Goal: Check status: Check status

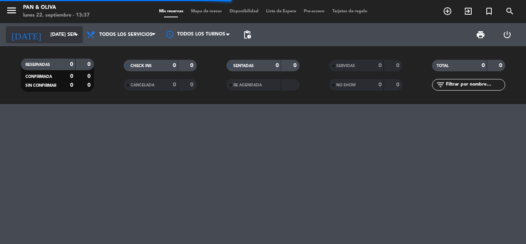
click at [55, 34] on input "[DATE] sep." at bounding box center [79, 34] width 65 height 13
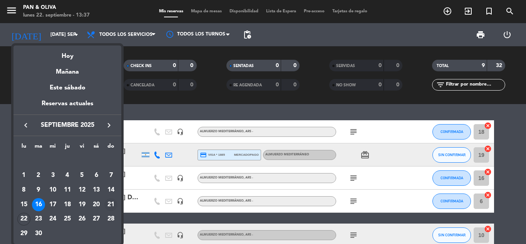
click at [113, 202] on div "21" at bounding box center [110, 204] width 13 height 13
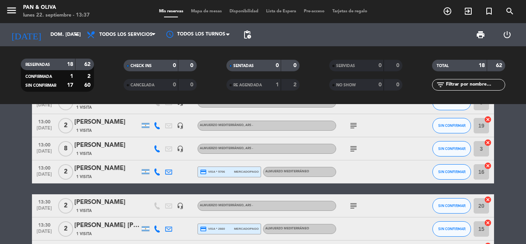
scroll to position [308, 0]
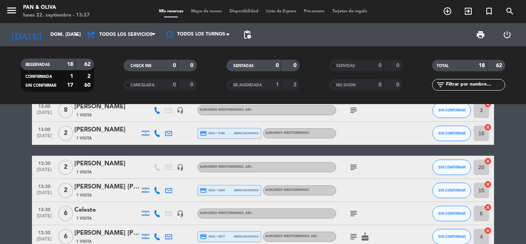
click at [104, 164] on div "[PERSON_NAME]" at bounding box center [106, 164] width 65 height 10
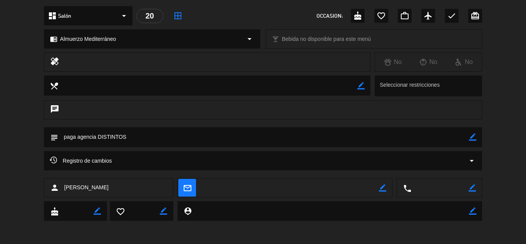
scroll to position [0, 0]
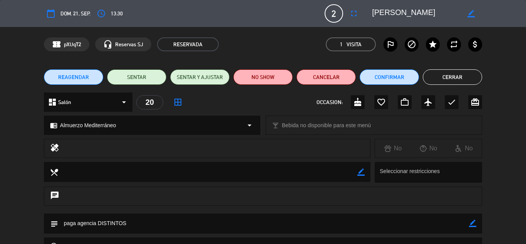
click at [450, 79] on button "Cerrar" at bounding box center [452, 76] width 59 height 15
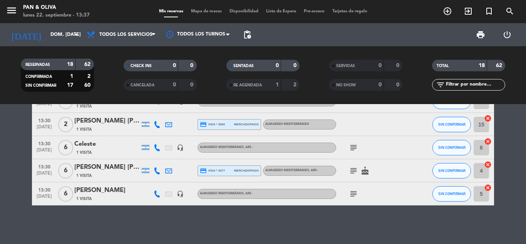
scroll to position [335, 0]
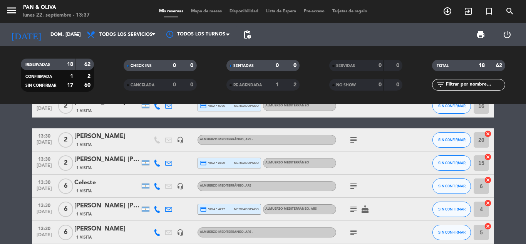
click at [354, 182] on icon "subject" at bounding box center [353, 185] width 9 height 9
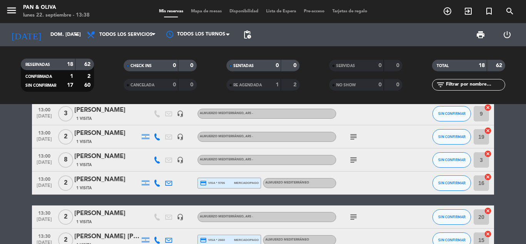
scroll to position [220, 0]
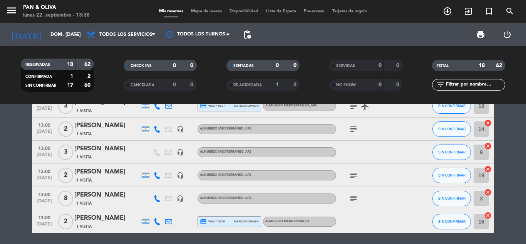
click at [354, 170] on div "subject" at bounding box center [370, 175] width 69 height 23
click at [355, 179] on icon "subject" at bounding box center [353, 174] width 9 height 9
click at [355, 177] on icon "subject" at bounding box center [353, 174] width 9 height 9
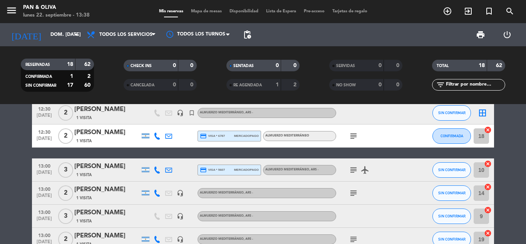
scroll to position [143, 0]
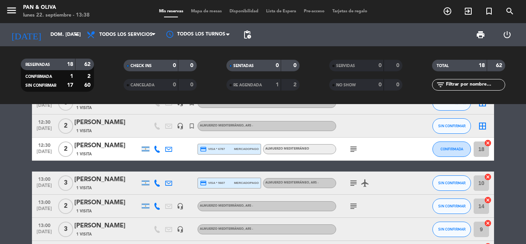
click at [352, 149] on icon "subject" at bounding box center [353, 148] width 9 height 9
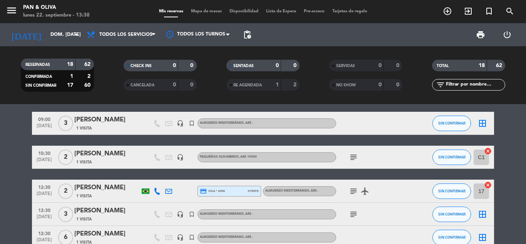
scroll to position [0, 0]
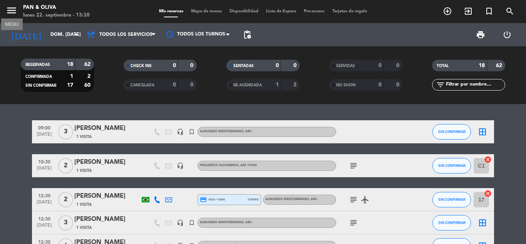
click at [13, 13] on icon "menu" at bounding box center [12, 11] width 12 height 12
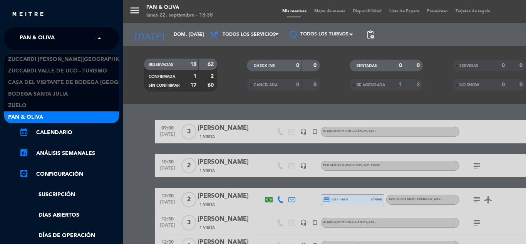
click at [47, 33] on span "Pan & Oliva" at bounding box center [37, 38] width 35 height 16
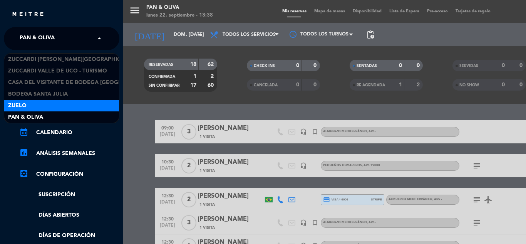
click at [50, 107] on div "Zuelo" at bounding box center [61, 106] width 115 height 12
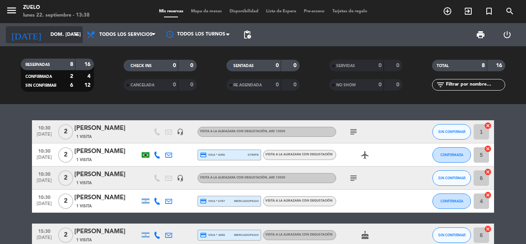
click at [52, 35] on input "dom. [DATE]" at bounding box center [79, 34] width 65 height 13
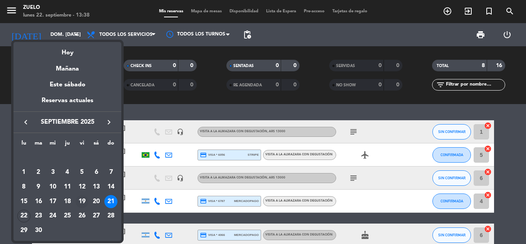
click at [81, 199] on div "19" at bounding box center [81, 201] width 13 height 13
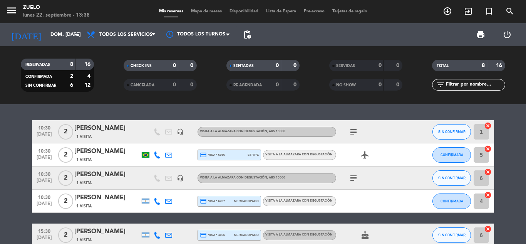
type input "vie. [DATE]"
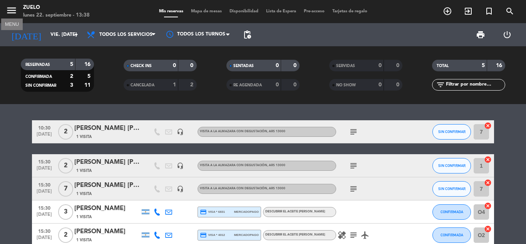
click at [13, 6] on icon "menu" at bounding box center [12, 11] width 12 height 12
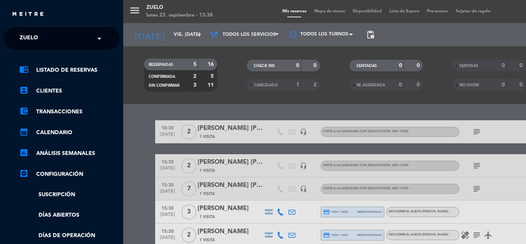
click at [70, 42] on input "text" at bounding box center [62, 38] width 94 height 17
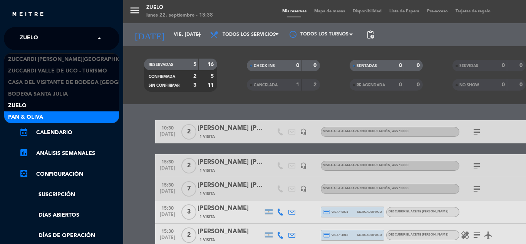
click at [49, 118] on div "Pan & Oliva" at bounding box center [61, 117] width 115 height 12
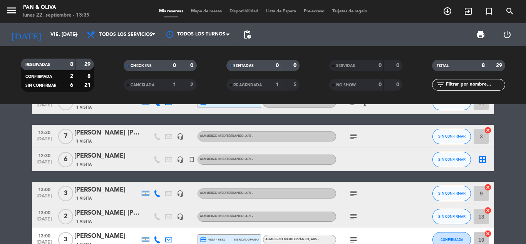
scroll to position [77, 0]
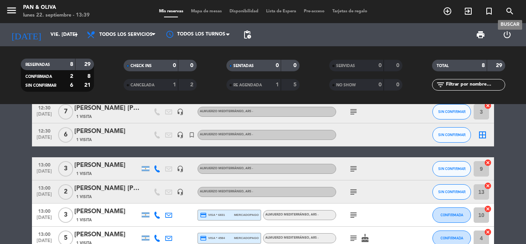
click at [509, 11] on icon "search" at bounding box center [509, 11] width 9 height 9
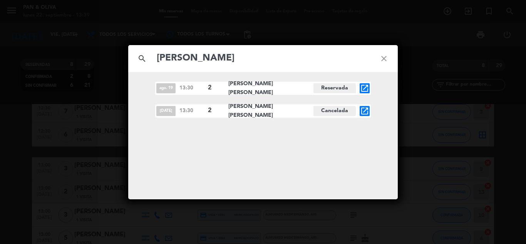
type input "[PERSON_NAME]"
click at [363, 111] on icon "open_in_new" at bounding box center [364, 110] width 9 height 9
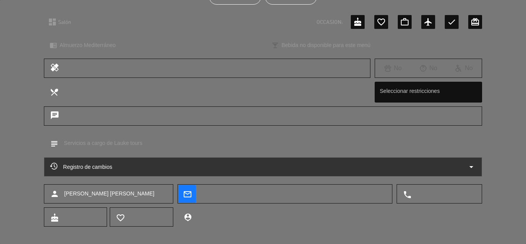
scroll to position [86, 0]
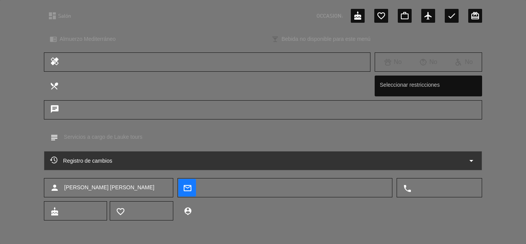
click at [84, 162] on span "Registro de cambios" at bounding box center [81, 160] width 62 height 9
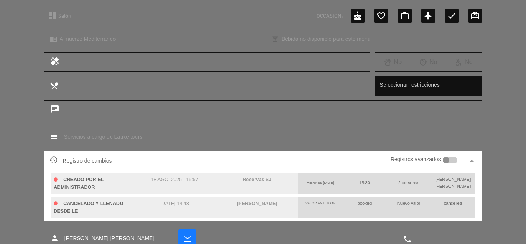
click at [0, 51] on div "chrome_reader_mode Almuerzo Mediterráneo arrow_drop_down local_bar Bebida no di…" at bounding box center [263, 42] width 526 height 19
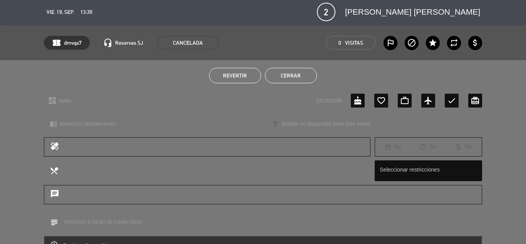
scroll to position [0, 0]
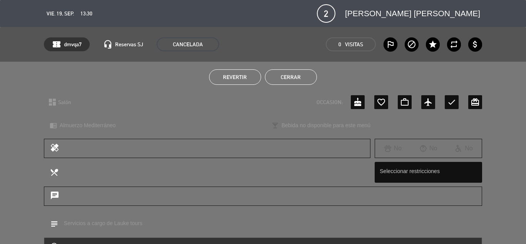
type input "[EMAIL_ADDRESS][DOMAIN_NAME]"
click at [301, 79] on button "Cerrar" at bounding box center [291, 76] width 52 height 15
